Goal: Task Accomplishment & Management: Manage account settings

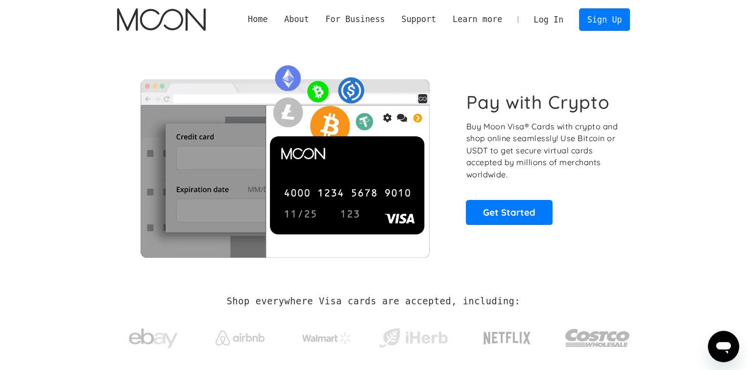
drag, startPoint x: 0, startPoint y: 0, endPoint x: 550, endPoint y: 20, distance: 550.6
click at [550, 20] on link "Log In" at bounding box center [548, 20] width 46 height 22
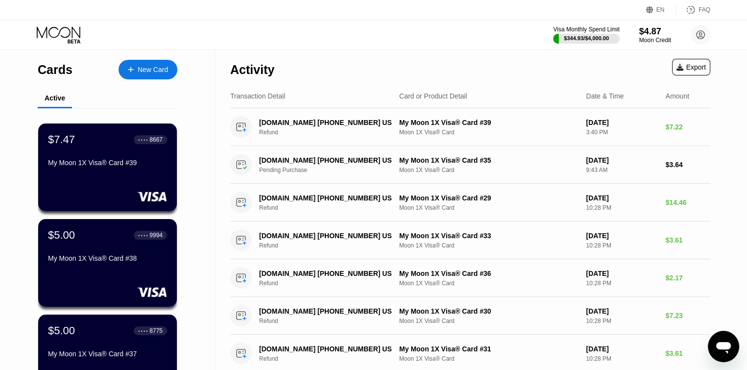
click at [496, 38] on div "Visa Monthly Spend Limit $344.93 / $4,000.00 $4.87 Moon Credit [PERSON_NAME] [E…" at bounding box center [373, 34] width 747 height 29
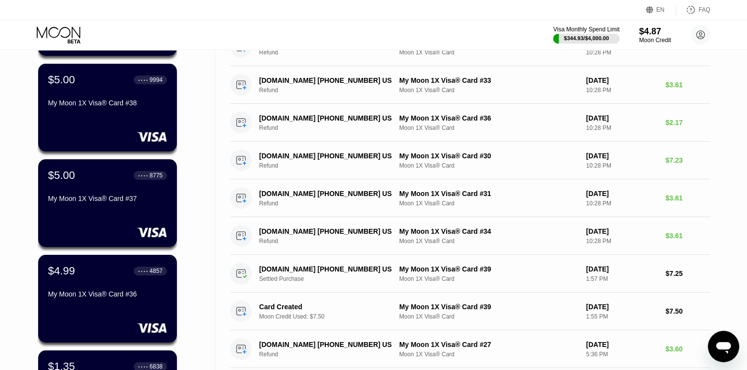
scroll to position [176, 0]
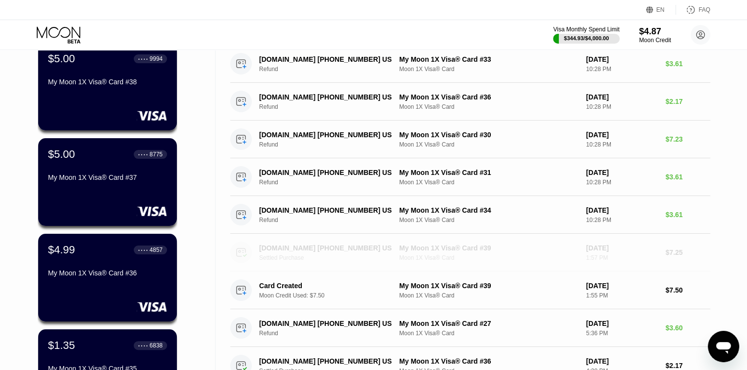
click at [296, 245] on div "[DOMAIN_NAME] [PHONE_NUMBER] US" at bounding box center [326, 248] width 135 height 8
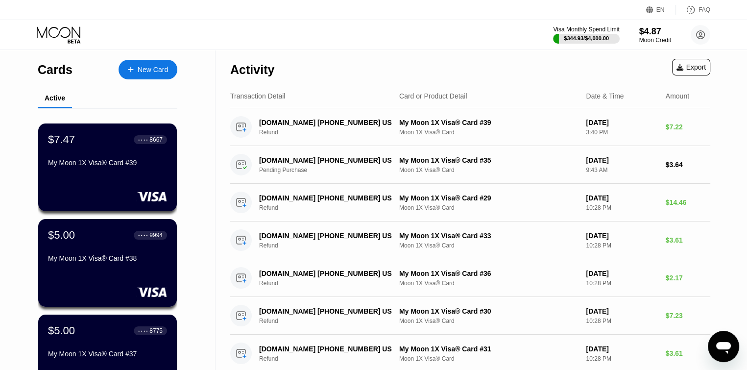
click at [516, 43] on div "Visa Monthly Spend Limit $344.93 / $4,000.00 $4.87 Moon Credit [PERSON_NAME] [E…" at bounding box center [373, 34] width 747 height 29
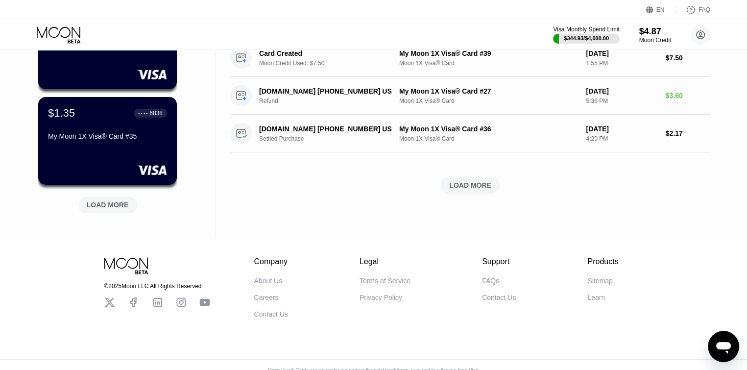
scroll to position [411, 0]
